Goal: Navigation & Orientation: Find specific page/section

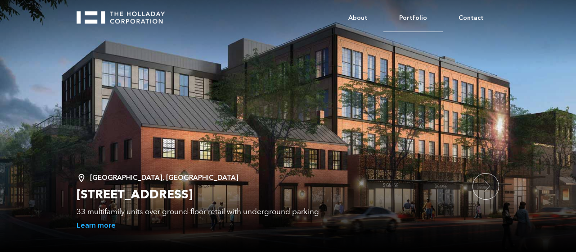
click at [418, 13] on link "Portfolio" at bounding box center [413, 18] width 59 height 27
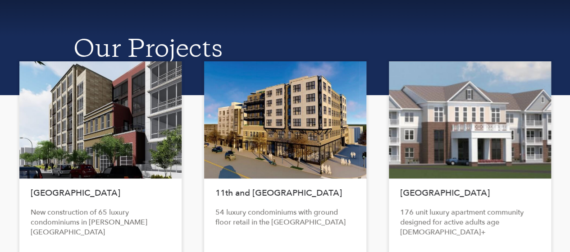
scroll to position [45, 0]
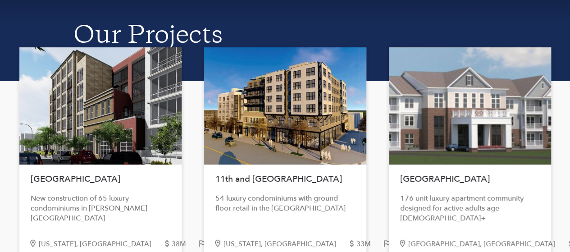
click at [90, 95] on div at bounding box center [100, 105] width 162 height 117
